Goal: Transaction & Acquisition: Purchase product/service

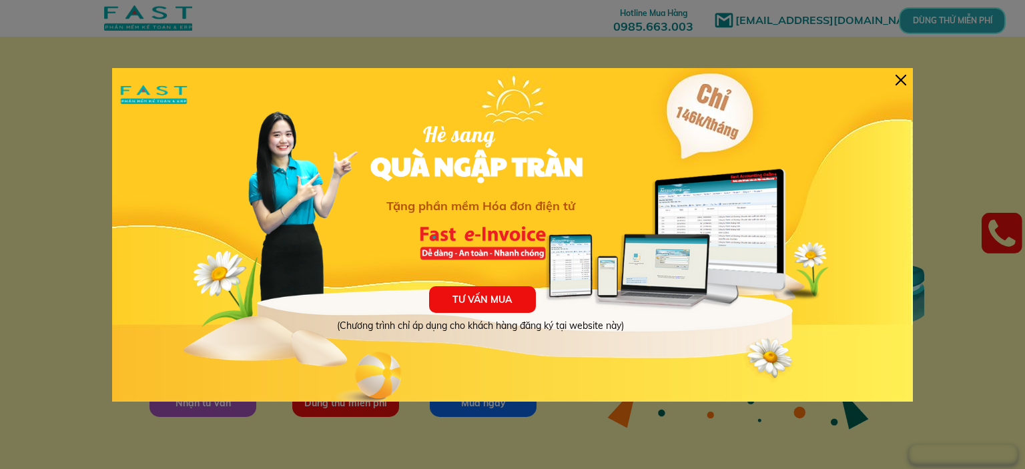
click at [898, 83] on div at bounding box center [900, 80] width 11 height 11
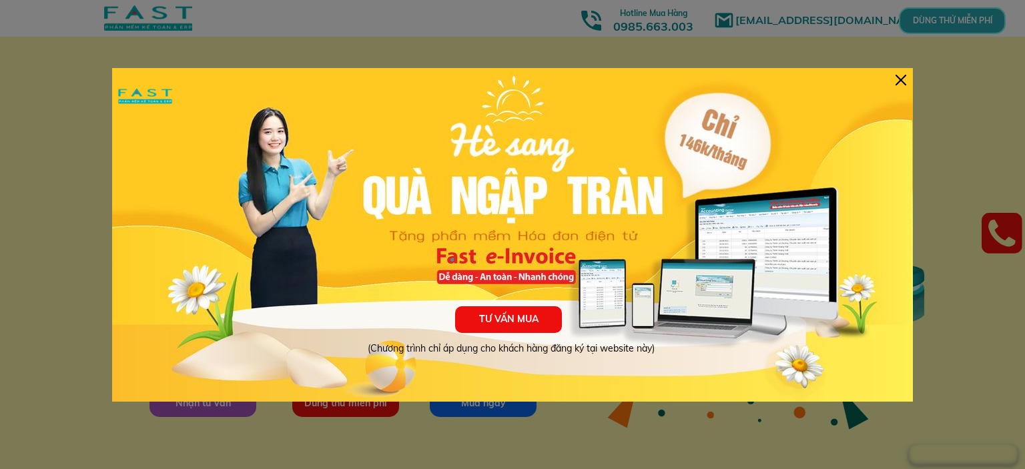
click at [906, 83] on div "TƯ VẤN MUA (Chương trình chỉ áp dụng cho khách hàng đăng ký tại website này)" at bounding box center [512, 235] width 800 height 334
click at [896, 83] on div at bounding box center [900, 80] width 11 height 11
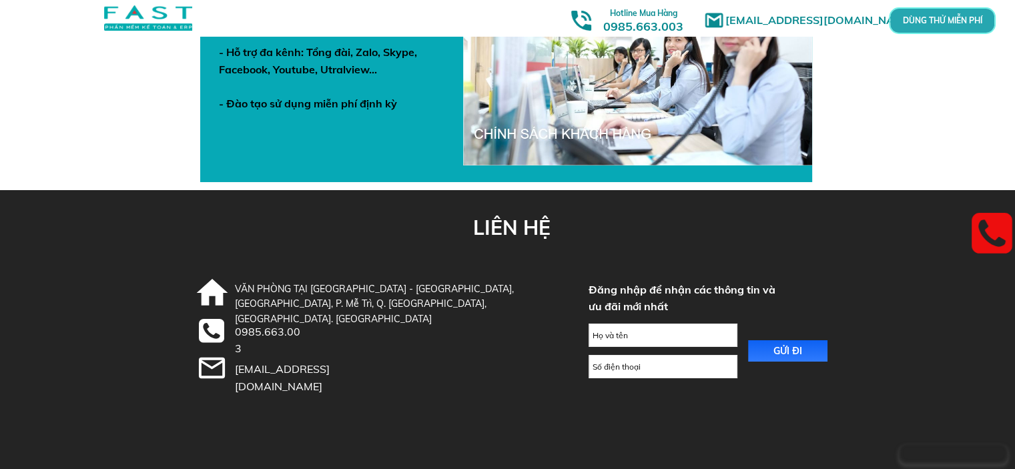
scroll to position [4755, 0]
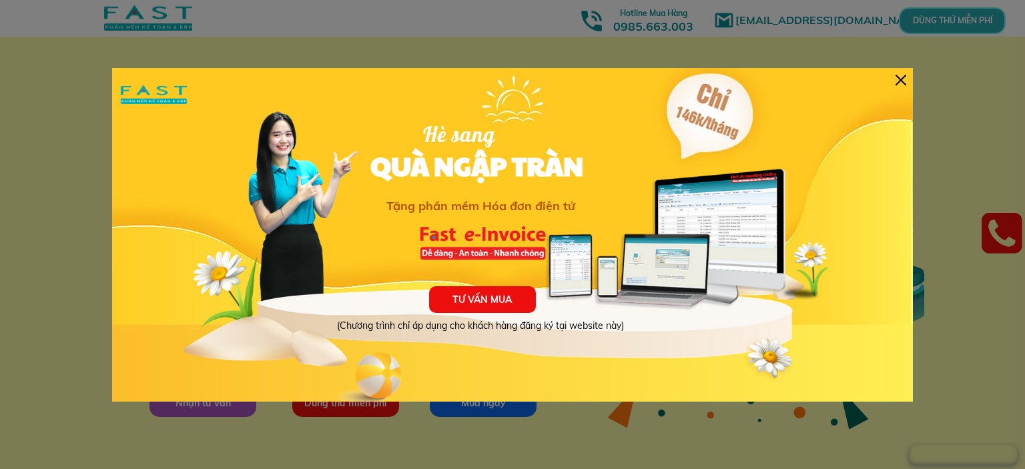
click at [899, 77] on div at bounding box center [900, 80] width 11 height 11
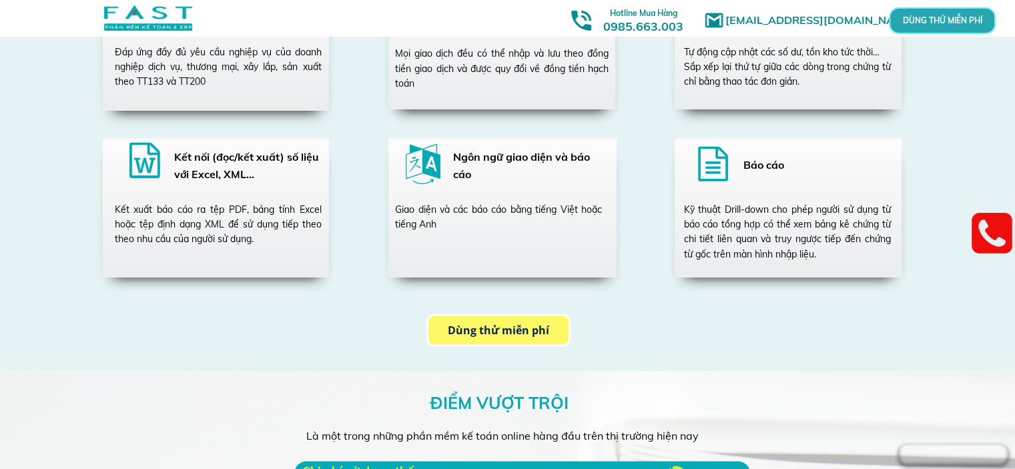
scroll to position [2535, 0]
